Goal: Register for event/course

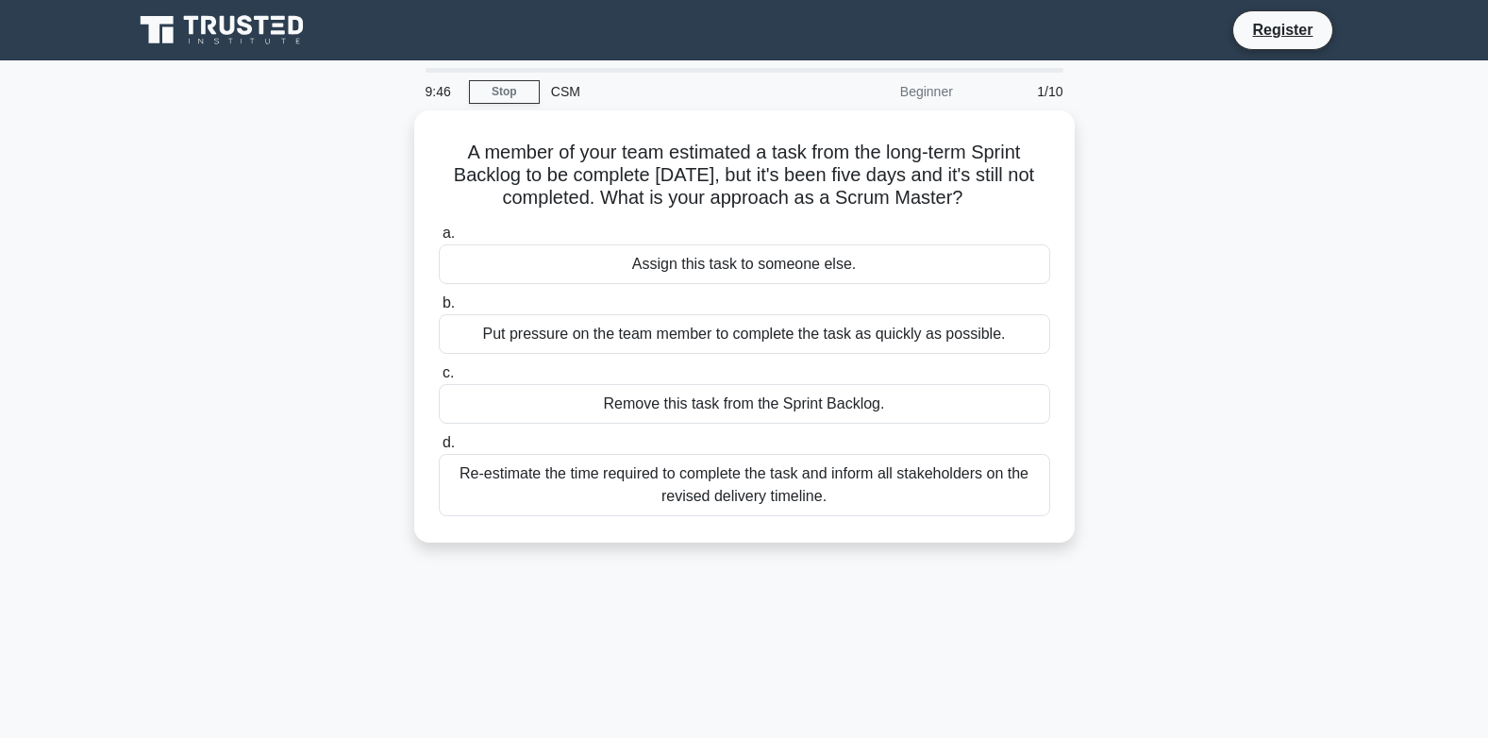
click at [530, 77] on div "9:46 Stop CSM Beginner 1/10" at bounding box center [744, 92] width 660 height 38
drag, startPoint x: 517, startPoint y: 88, endPoint x: 628, endPoint y: 58, distance: 115.1
click at [517, 90] on link "Stop" at bounding box center [504, 92] width 71 height 24
